Goal: Information Seeking & Learning: Learn about a topic

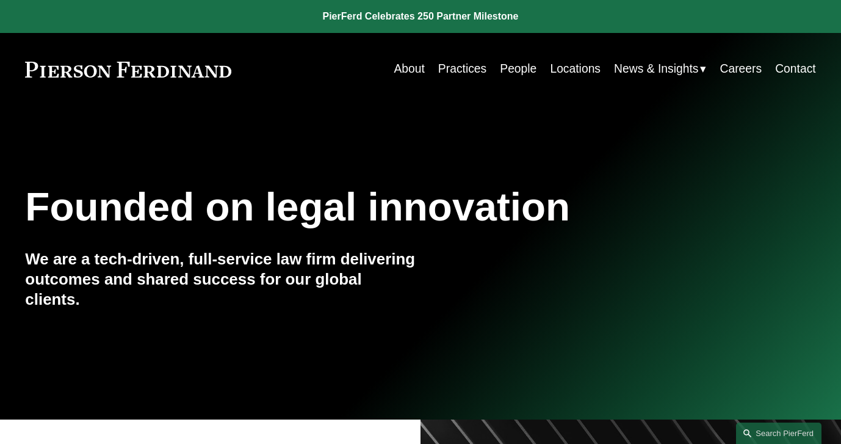
click at [444, 74] on link "Practices" at bounding box center [462, 69] width 48 height 24
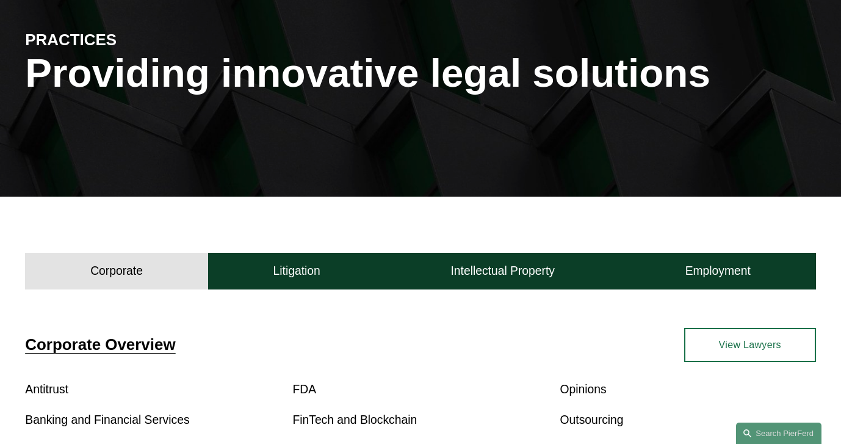
scroll to position [145, 0]
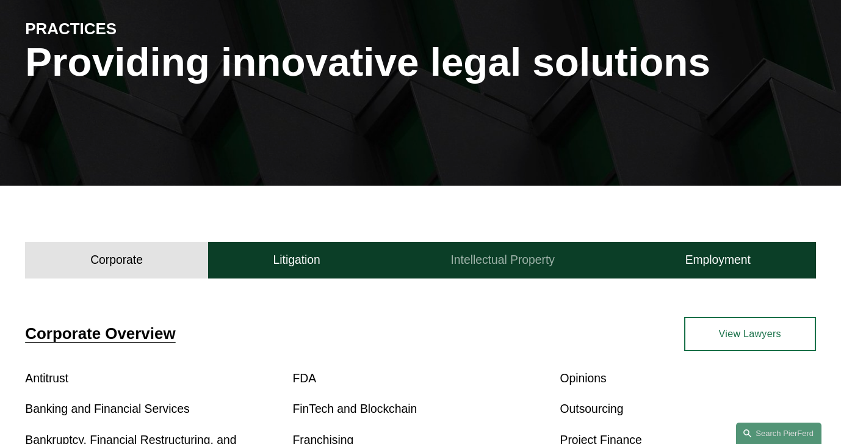
click at [494, 261] on h4 "Intellectual Property" at bounding box center [503, 260] width 104 height 15
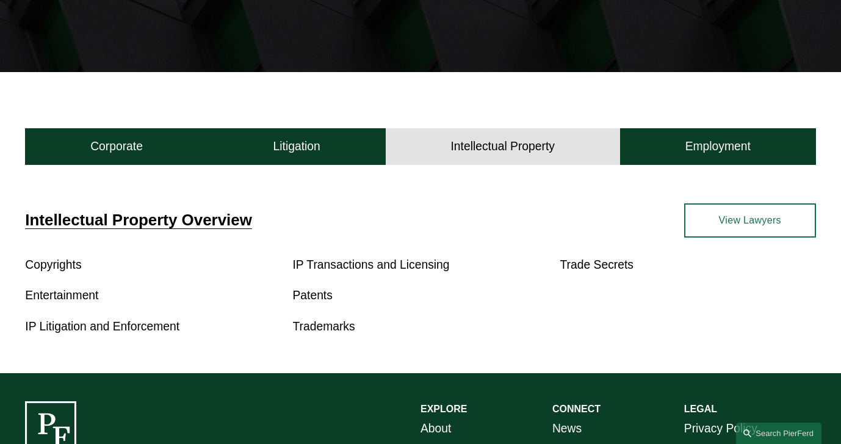
scroll to position [306, 0]
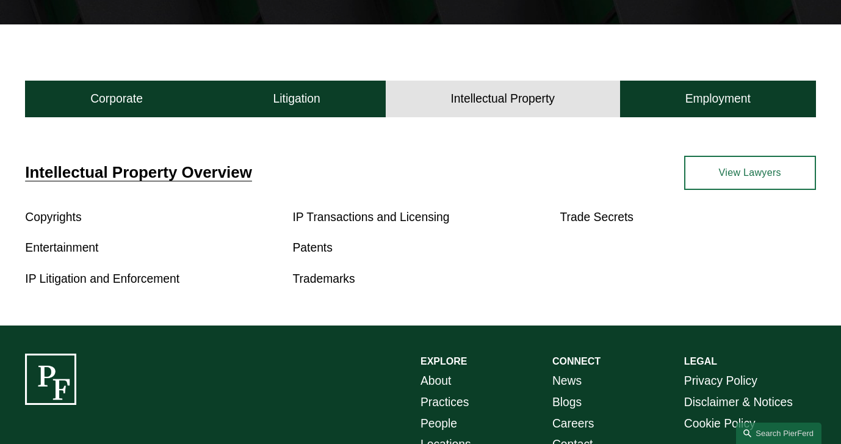
click at [335, 281] on link "Trademarks" at bounding box center [323, 278] width 62 height 13
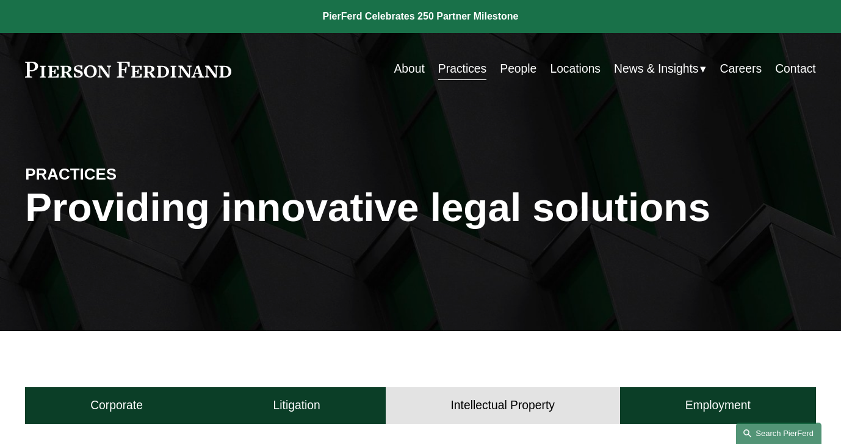
click at [765, 433] on link "Search this site" at bounding box center [778, 432] width 85 height 21
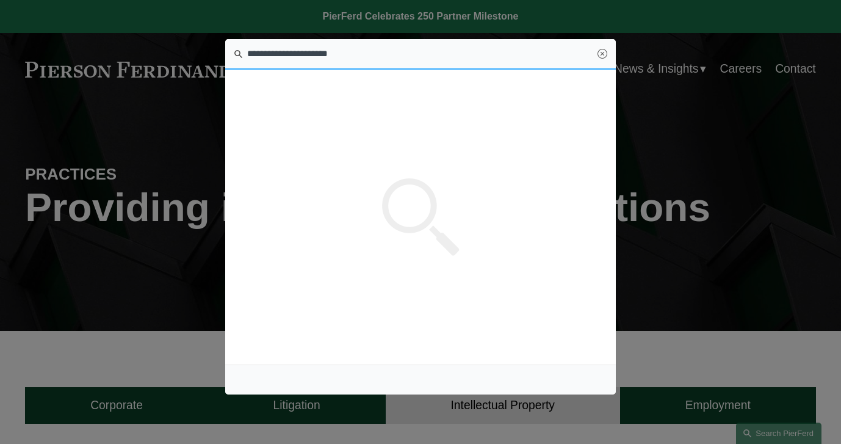
type input "**********"
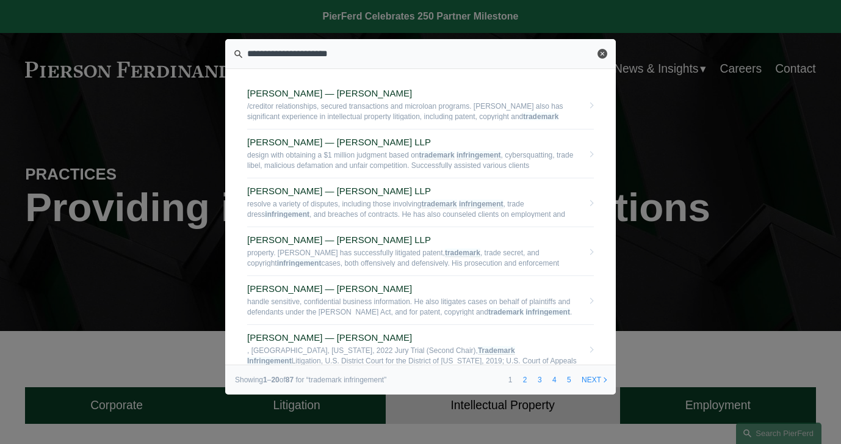
click at [603, 54] on link "Close" at bounding box center [603, 54] width 10 height 10
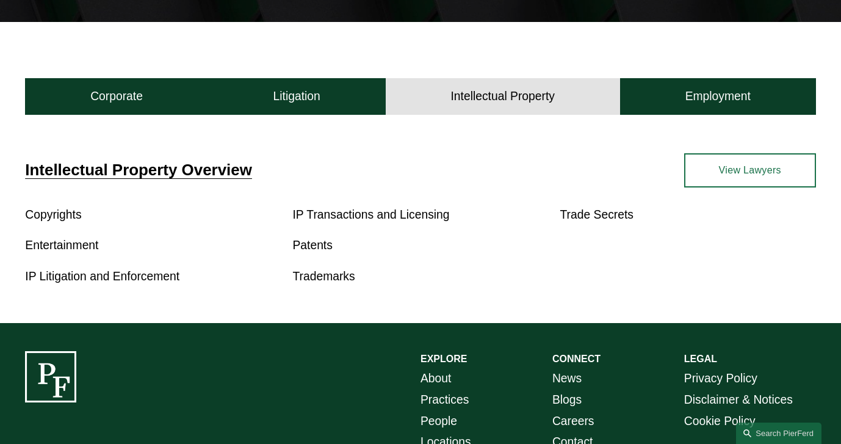
scroll to position [309, 0]
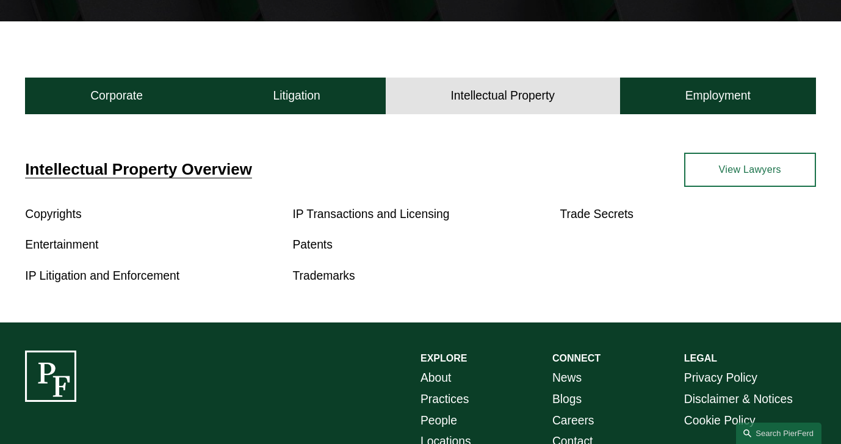
click at [746, 175] on link "View Lawyers" at bounding box center [750, 170] width 132 height 34
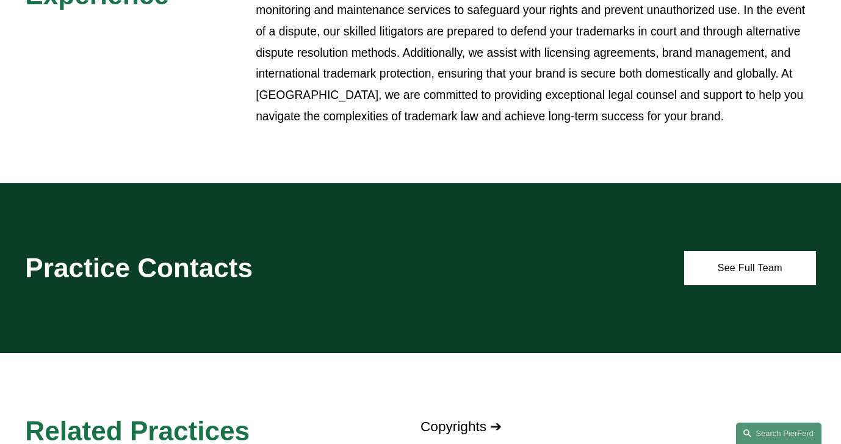
scroll to position [596, 0]
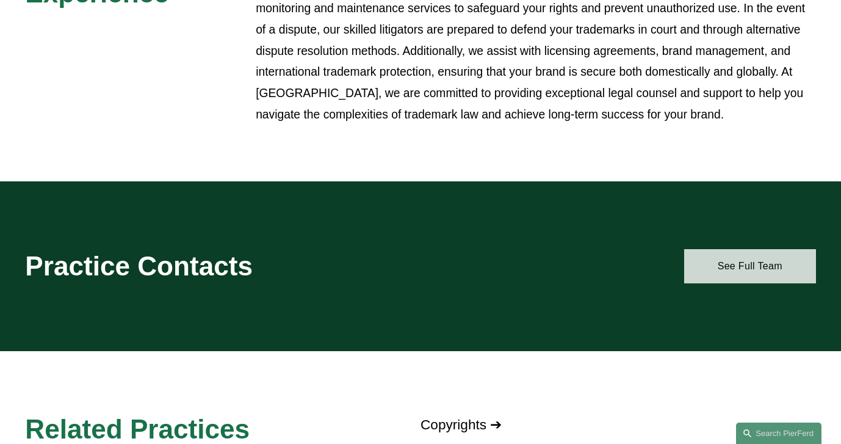
click at [738, 267] on link "See Full Team" at bounding box center [750, 266] width 132 height 34
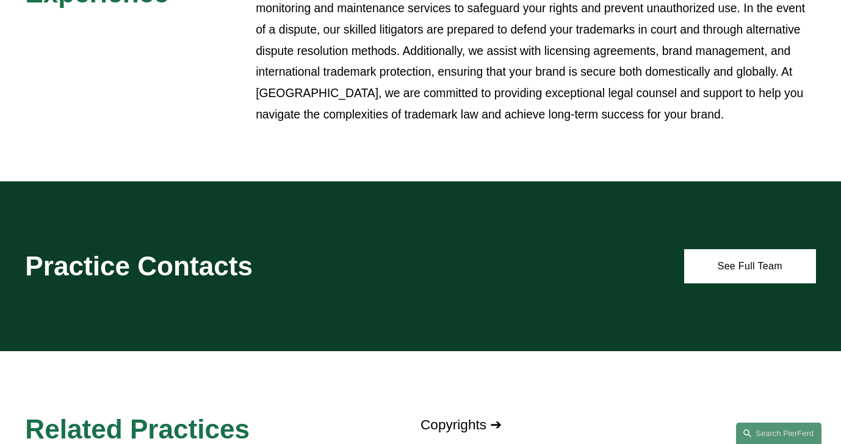
scroll to position [0, 0]
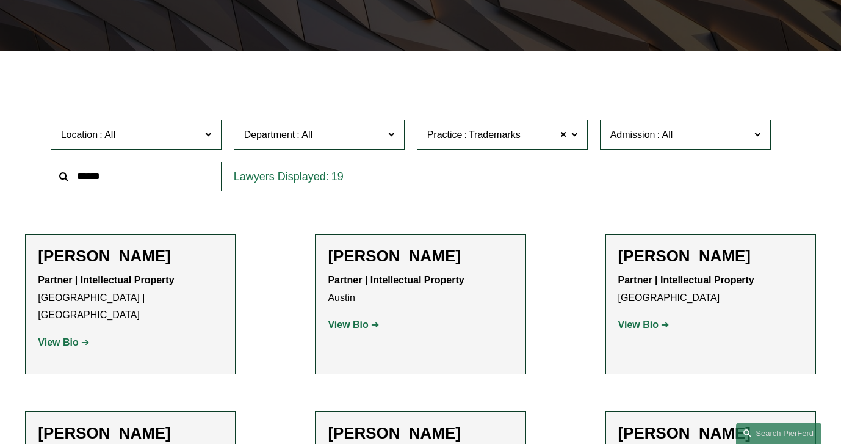
scroll to position [285, 0]
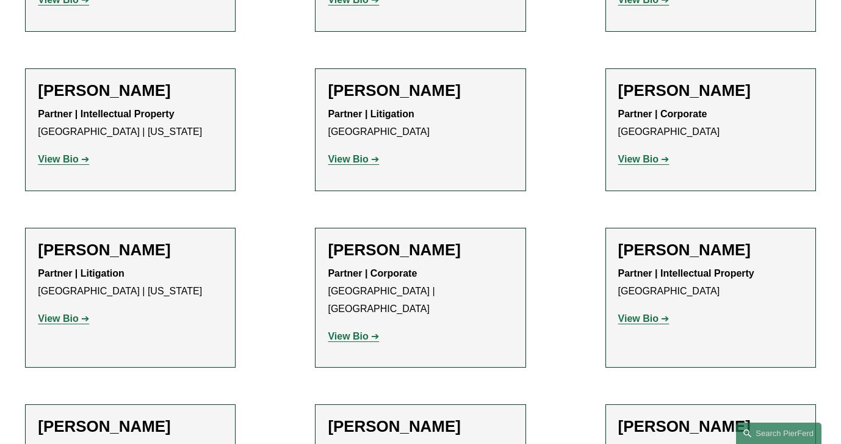
scroll to position [785, 0]
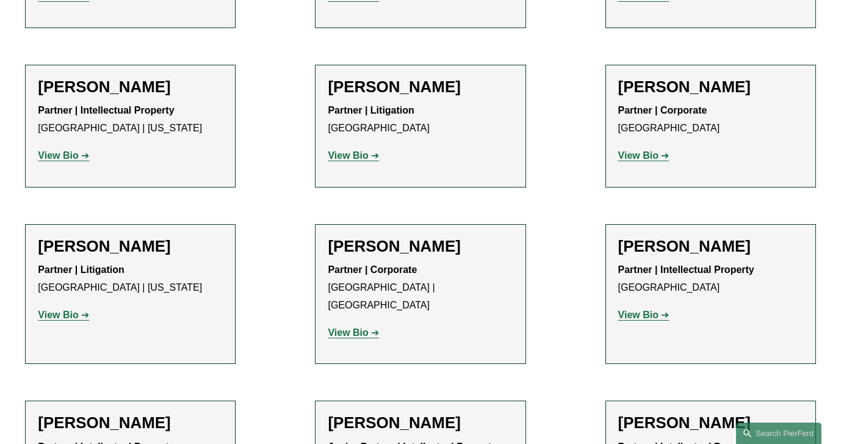
click at [737, 242] on div "Rachel Huffstetler Partner | Intellectual Property Atlanta View Bio Location: A…" at bounding box center [710, 285] width 185 height 97
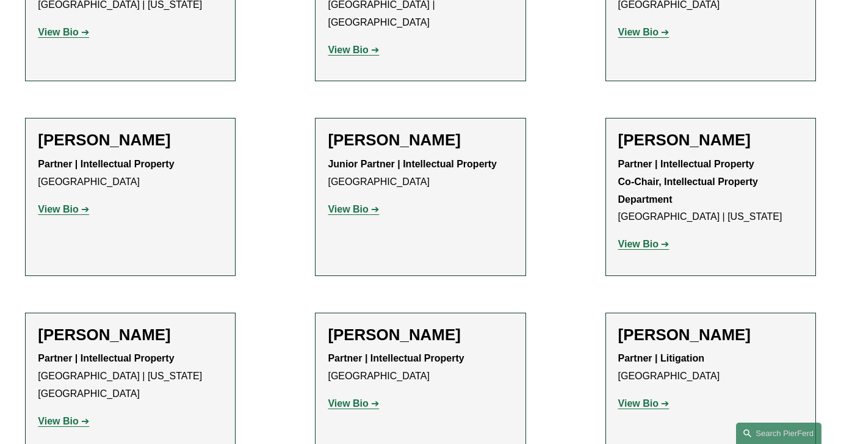
scroll to position [1069, 0]
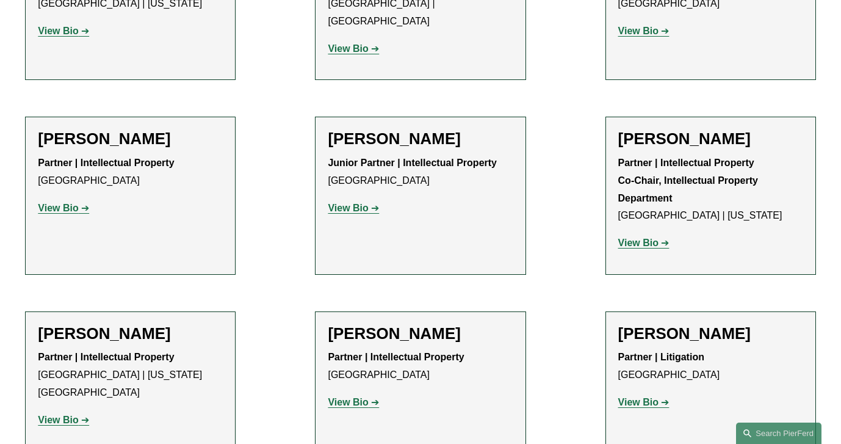
click at [640, 237] on strong "View Bio" at bounding box center [638, 242] width 40 height 10
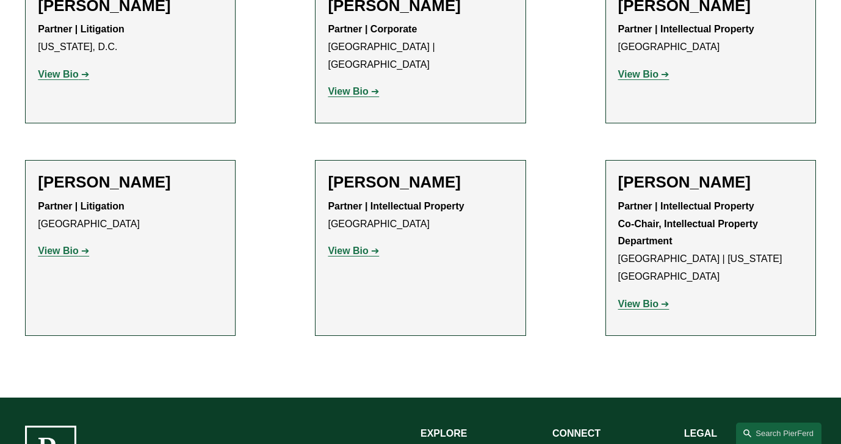
scroll to position [1927, 0]
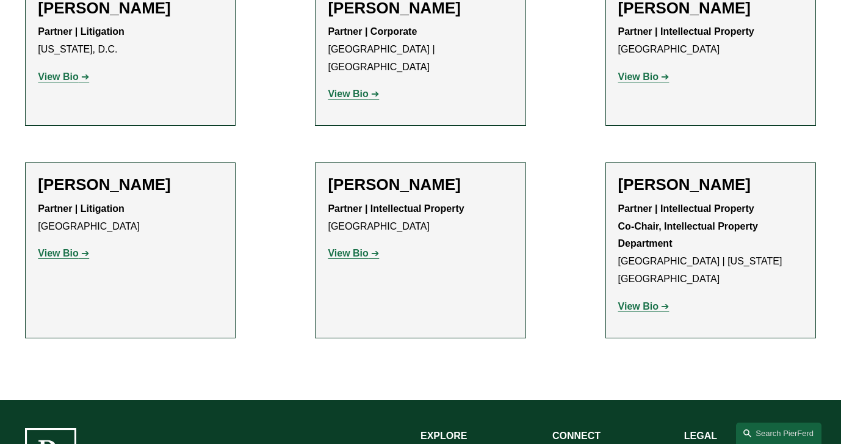
click at [648, 301] on strong "View Bio" at bounding box center [638, 306] width 40 height 10
click at [84, 248] on link "View Bio" at bounding box center [63, 253] width 51 height 10
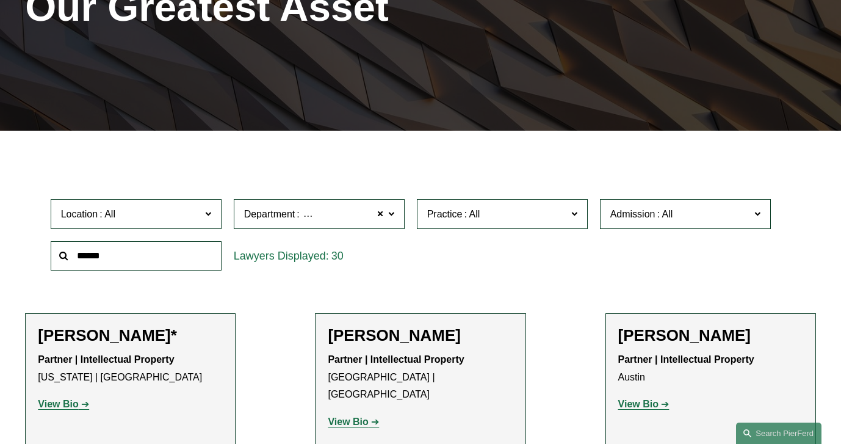
scroll to position [197, 0]
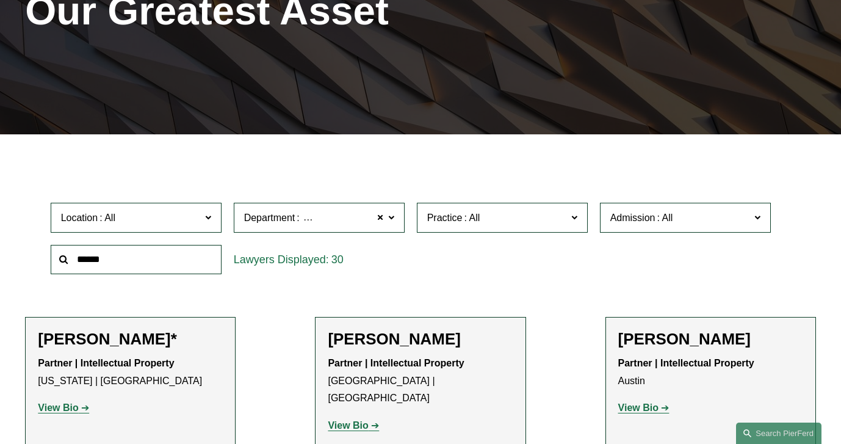
click at [199, 262] on input "text" at bounding box center [136, 260] width 171 height 30
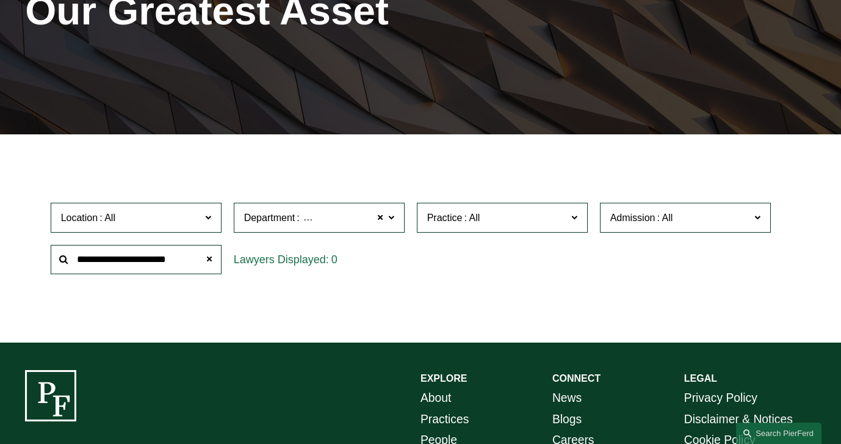
type input "**********"
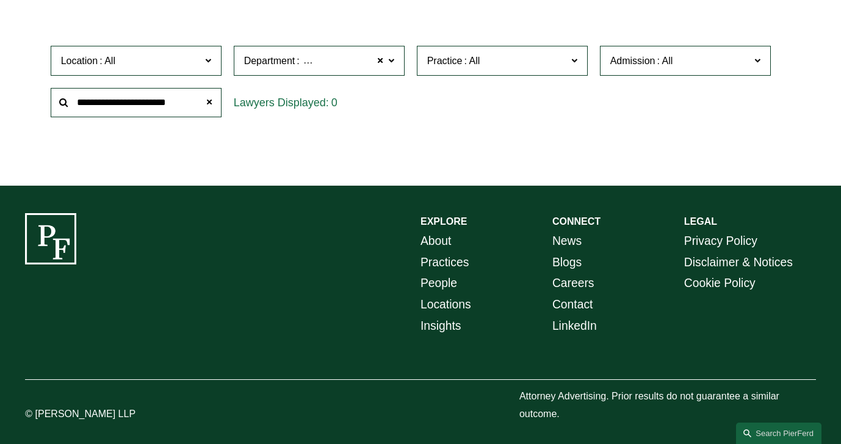
scroll to position [0, 0]
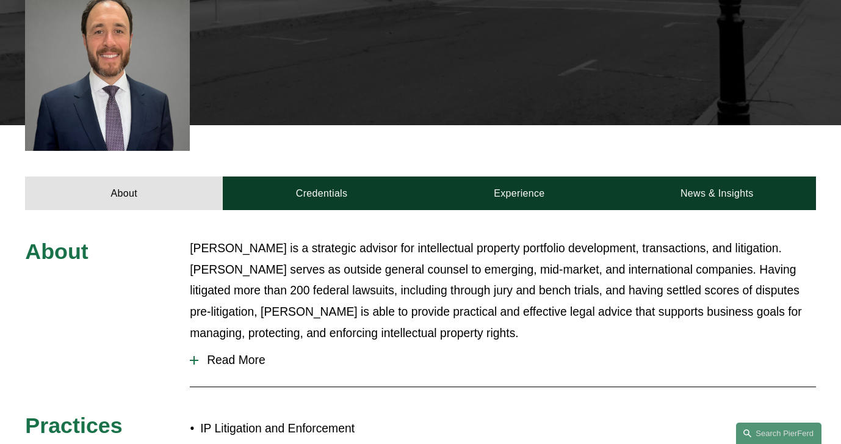
scroll to position [420, 0]
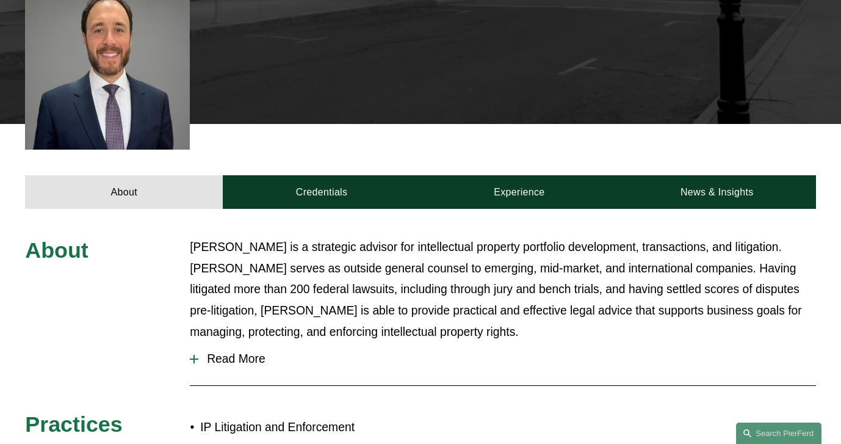
click at [256, 352] on span "Read More" at bounding box center [506, 358] width 617 height 13
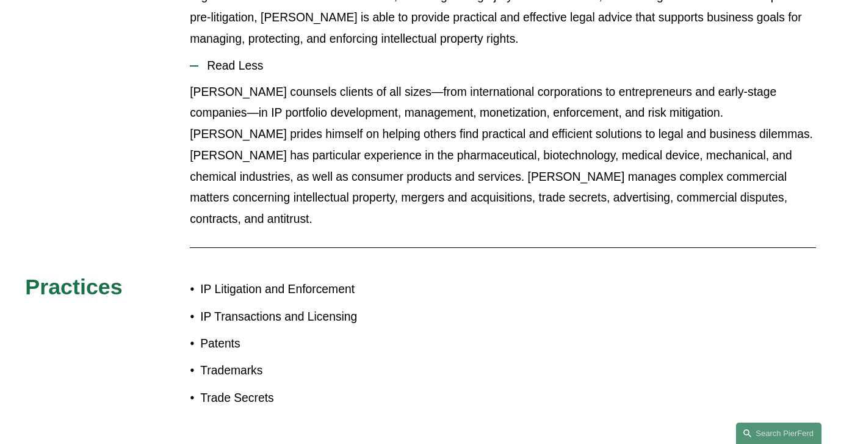
scroll to position [714, 0]
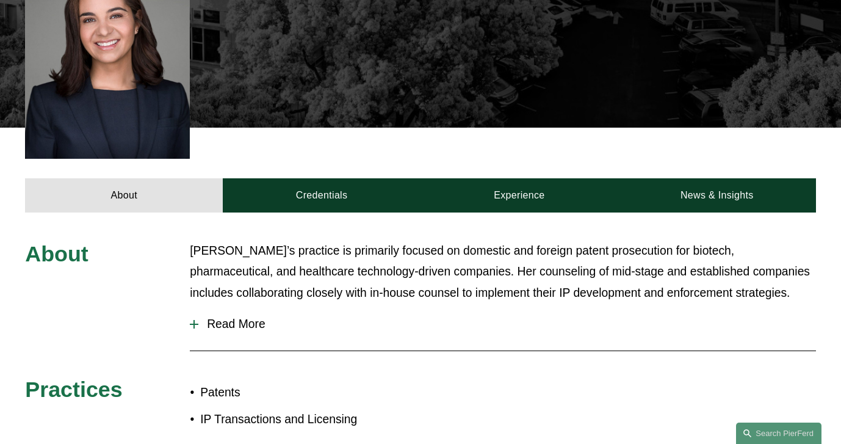
scroll to position [430, 0]
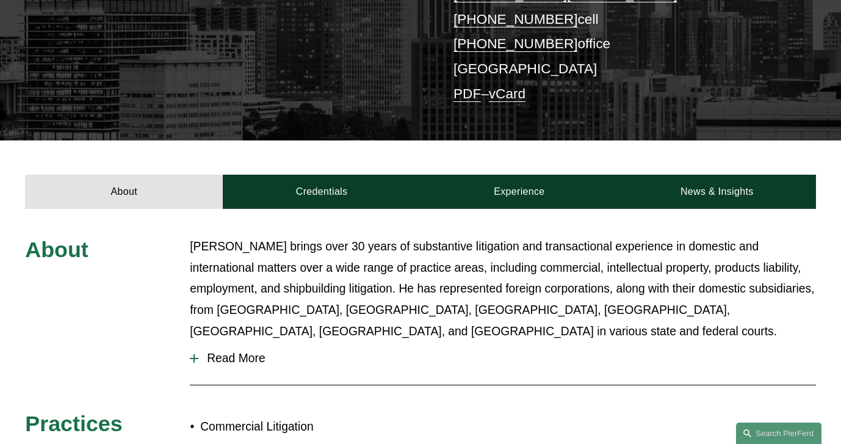
scroll to position [296, 0]
